Goal: Communication & Community: Answer question/provide support

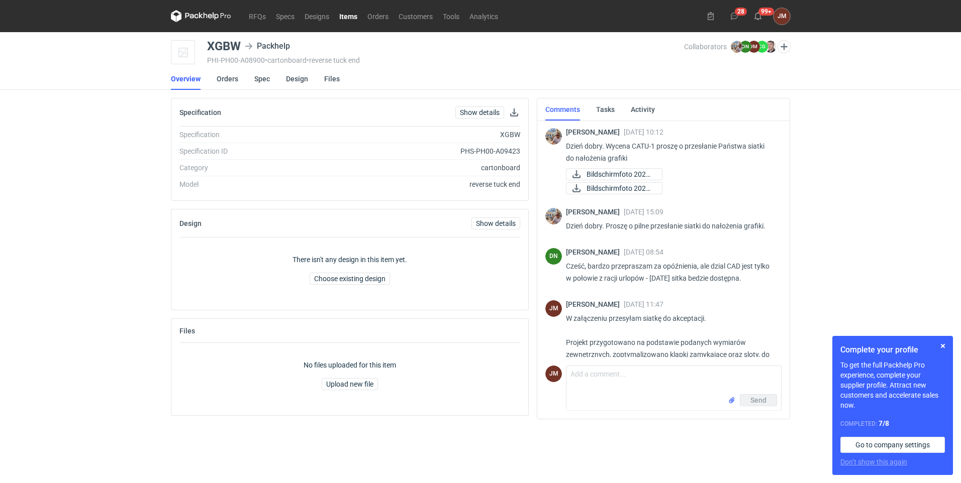
scroll to position [152, 0]
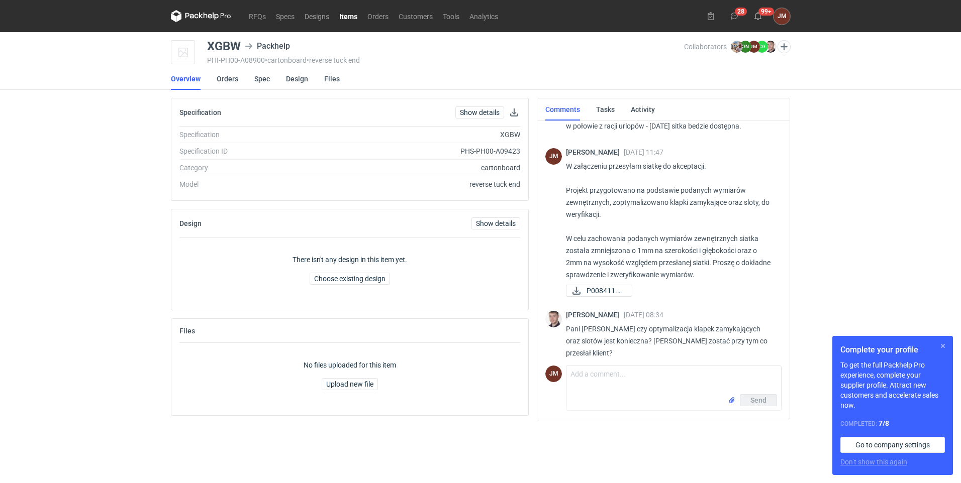
click at [943, 343] on button "button" at bounding box center [942, 346] width 12 height 12
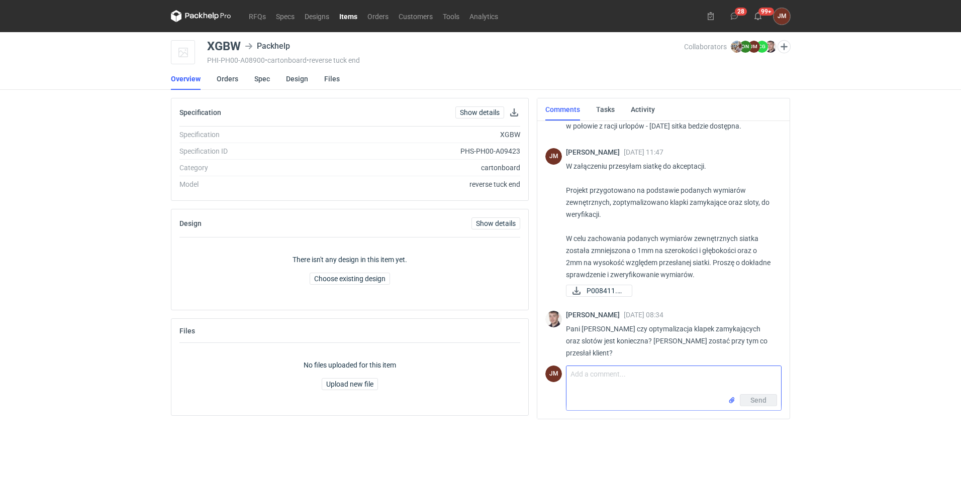
click at [627, 386] on textarea "Comment message" at bounding box center [673, 380] width 215 height 28
click at [748, 376] on textarea "[PERSON_NAME], jeśli chcą Państwo zachować" at bounding box center [673, 380] width 215 height 28
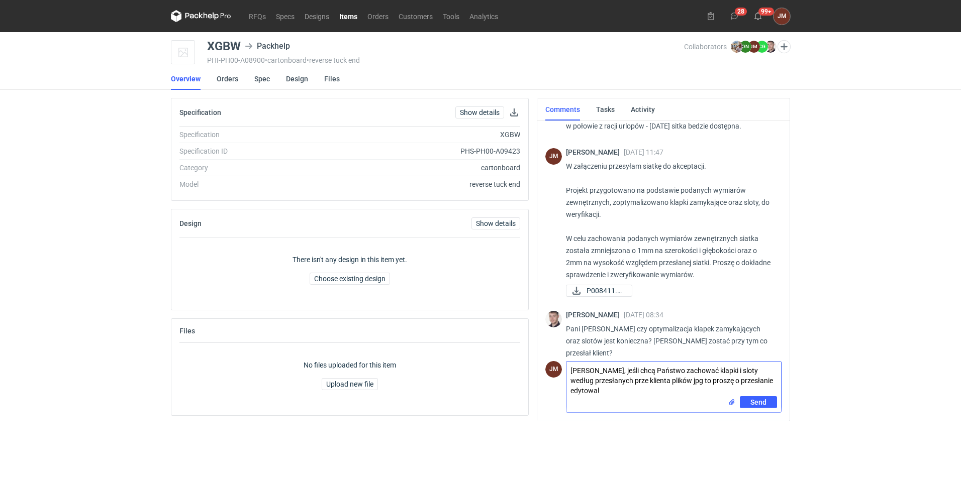
scroll to position [0, 0]
drag, startPoint x: 657, startPoint y: 391, endPoint x: 571, endPoint y: 396, distance: 86.6
click at [571, 396] on textarea "[PERSON_NAME], jeśli chcą Państwo zachować klapki i sloty według przesłanych pr…" at bounding box center [673, 379] width 215 height 35
click at [666, 381] on textarea "[PERSON_NAME], jeśli chcą Państwo zachować klapki i sloty według przesłanych pr…" at bounding box center [673, 379] width 215 height 35
click at [657, 381] on textarea "[PERSON_NAME], jeśli chcą Państwo zachować klapki i sloty według przesłanych pr…" at bounding box center [673, 379] width 215 height 35
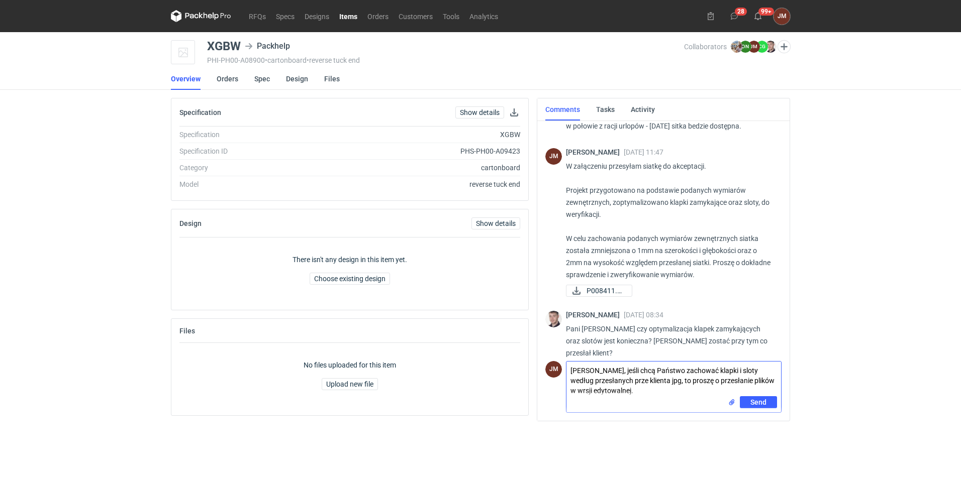
click at [764, 381] on textarea "[PERSON_NAME], jeśli chcą Państwo zachować klapki i sloty według przesłanych pr…" at bounding box center [673, 379] width 215 height 35
click at [636, 392] on textarea "[PERSON_NAME], jeśli chcą Państwo zachować klapki i sloty według przesłanych pr…" at bounding box center [673, 379] width 215 height 35
drag, startPoint x: 654, startPoint y: 382, endPoint x: 663, endPoint y: 396, distance: 16.0
click at [654, 383] on textarea "[PERSON_NAME], jeśli chcą Państwo zachować klapki i sloty według przesłanych pr…" at bounding box center [673, 379] width 215 height 35
click at [646, 380] on textarea "[PERSON_NAME], jeśli chcą Państwo zachować klapki i sloty według przesłanych pr…" at bounding box center [673, 379] width 215 height 35
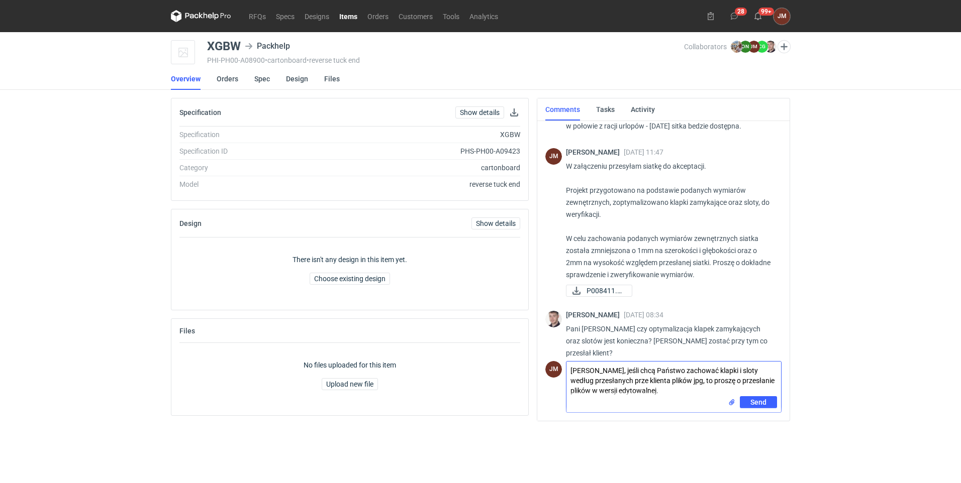
click at [648, 394] on textarea "[PERSON_NAME], jeśli chcą Państwo zachować klapki i sloty według przesłanych pr…" at bounding box center [673, 379] width 215 height 35
drag, startPoint x: 736, startPoint y: 391, endPoint x: 642, endPoint y: 394, distance: 94.0
click at [642, 394] on textarea "[PERSON_NAME], jeśli chcą Państwo zachować klapki i sloty według przesłanych pr…" at bounding box center [673, 379] width 215 height 35
drag, startPoint x: 647, startPoint y: 382, endPoint x: 574, endPoint y: 382, distance: 72.8
click at [574, 382] on textarea "[PERSON_NAME], jeśli chcą Państwo zachować klapki i sloty według przesłanych pr…" at bounding box center [673, 379] width 215 height 35
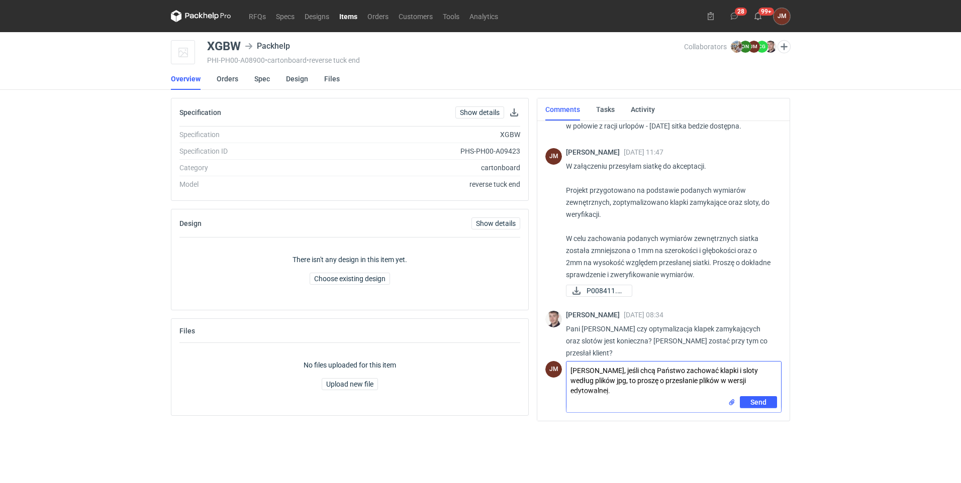
click at [599, 381] on textarea "[PERSON_NAME], jeśli chcą Państwo zachować klapki i sloty według plików jpg, to…" at bounding box center [673, 379] width 215 height 35
click at [700, 391] on textarea "[PERSON_NAME], jeśli chcą Państwo zachować klapki i sloty według plików jpg, kt…" at bounding box center [673, 379] width 215 height 35
click at [697, 390] on textarea "[PERSON_NAME], jeśli chcą Państwo zachować klapki i sloty według plików jpg, kt…" at bounding box center [673, 379] width 215 height 35
click at [701, 390] on textarea "[PERSON_NAME], jeśli chcą Państwo zachować klapki i sloty według plików jpg, kt…" at bounding box center [673, 379] width 215 height 35
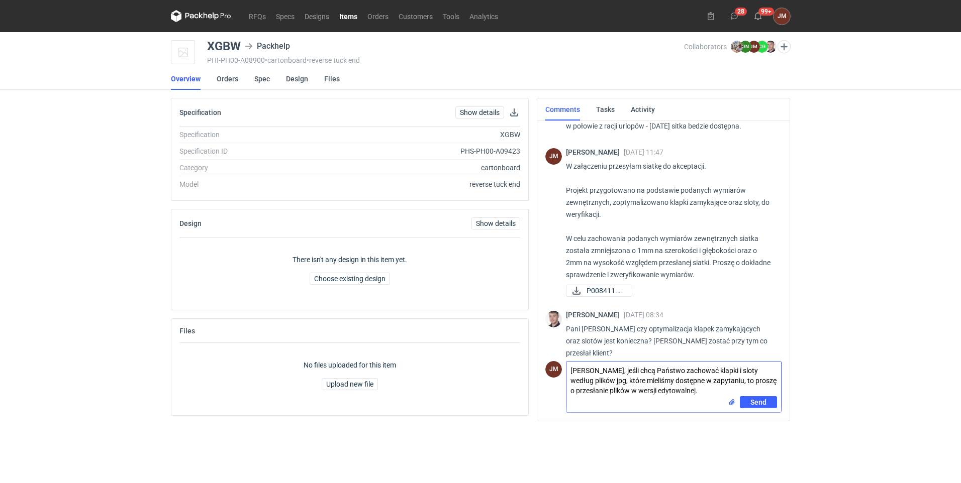
click at [698, 390] on textarea "[PERSON_NAME], jeśli chcą Państwo zachować klapki i sloty według plików jpg, kt…" at bounding box center [673, 379] width 215 height 35
drag, startPoint x: 697, startPoint y: 389, endPoint x: 620, endPoint y: 367, distance: 80.6
click at [620, 367] on textarea "[PERSON_NAME], jeśli chcą Państwo zachować klapki i sloty według plików jpg, kt…" at bounding box center [673, 379] width 215 height 35
click at [681, 383] on textarea "[PERSON_NAME], proszę o przesłanie plików w wersji edytowalnej. Te w zapytaniu …" at bounding box center [673, 379] width 215 height 35
click at [744, 379] on textarea "[PERSON_NAME], proszę o przesłanie plików w wersji edytowalnej. Te w zapytaniu …" at bounding box center [673, 379] width 215 height 35
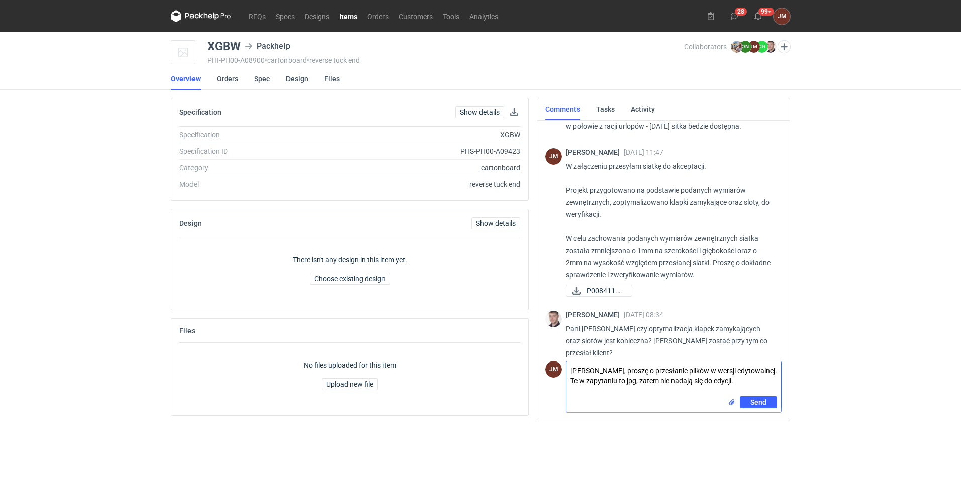
click at [623, 380] on textarea "[PERSON_NAME], proszę o przesłanie plików w wersji edytowalnej. Te w zapytaniu …" at bounding box center [673, 379] width 215 height 35
click at [768, 372] on textarea "[PERSON_NAME], proszę o przesłanie plików w wersji edytowalnej. Te w zapytaniu …" at bounding box center [673, 379] width 215 height 35
click at [578, 381] on textarea "[PERSON_NAME], proszę o przesłanie plików w wersji edytowalnej ,np pdf. Te w za…" at bounding box center [673, 379] width 215 height 35
click at [620, 399] on div "Send" at bounding box center [673, 404] width 215 height 16
click at [583, 381] on textarea "[PERSON_NAME], proszę o przesłanie plików w wersji edytowalnej ,np. pdf. Te w z…" at bounding box center [673, 379] width 215 height 35
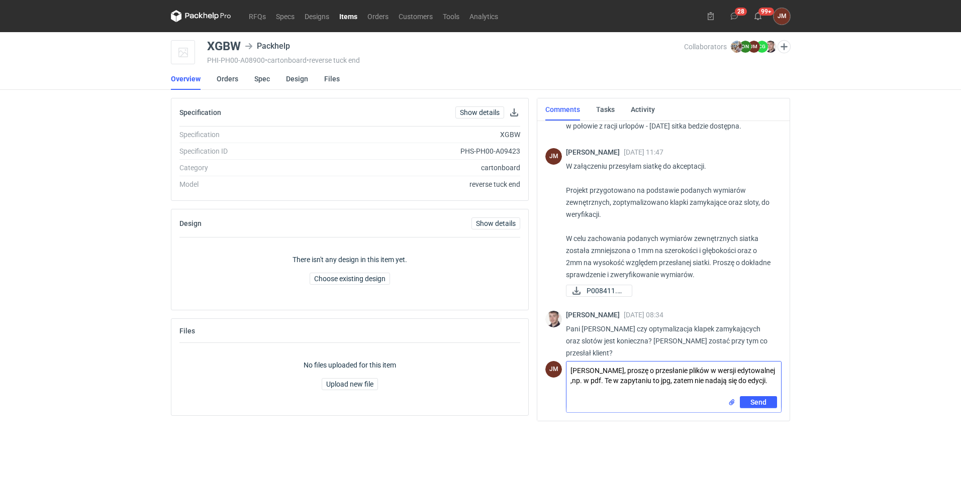
click at [771, 383] on textarea "[PERSON_NAME], proszę o przesłanie plików w wersji edytowalnej ,np. w pdf. Te w…" at bounding box center [673, 379] width 215 height 35
click at [575, 392] on textarea "[PERSON_NAME], proszę o przesłanie plików w wersji edytowalnej ,np. w pdf. Te w…" at bounding box center [673, 384] width 215 height 45
click at [627, 407] on div "Send" at bounding box center [673, 414] width 215 height 16
click at [625, 402] on textarea "[PERSON_NAME], proszę o przesłanie plików w wersji edytowalnej ,np. w pdf. Te w…" at bounding box center [673, 384] width 215 height 45
type textarea "[PERSON_NAME], proszę o przesłanie plików w wersji edytowalnej ,np. w pdf. Te w…"
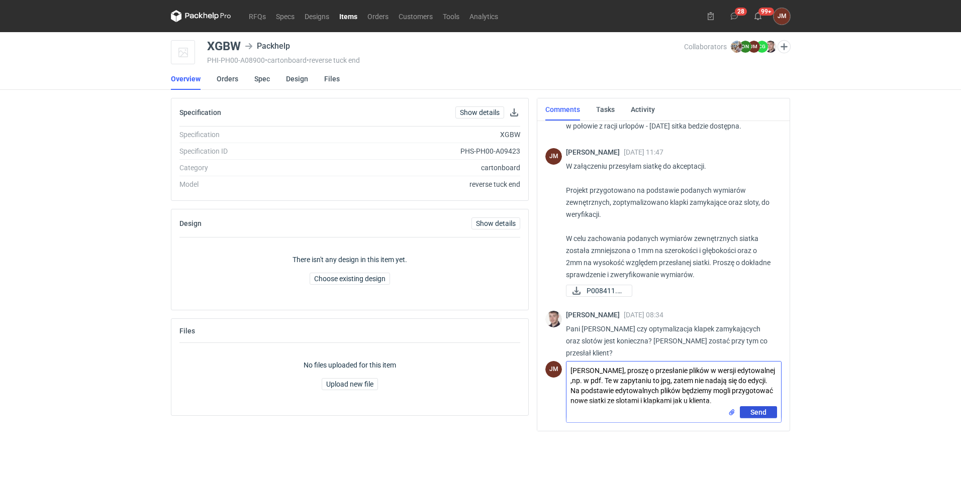
click at [756, 412] on span "Send" at bounding box center [758, 412] width 16 height 7
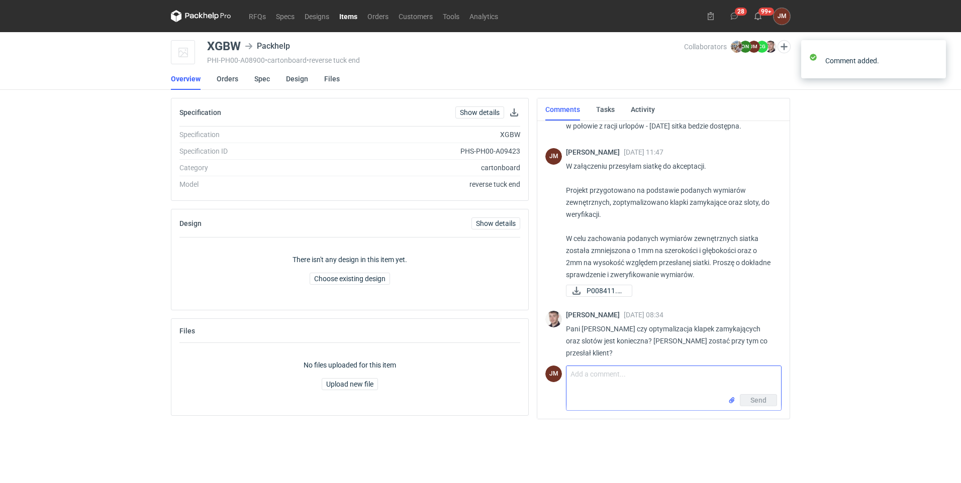
scroll to position [233, 0]
